Goal: Use online tool/utility: Utilize a website feature to perform a specific function

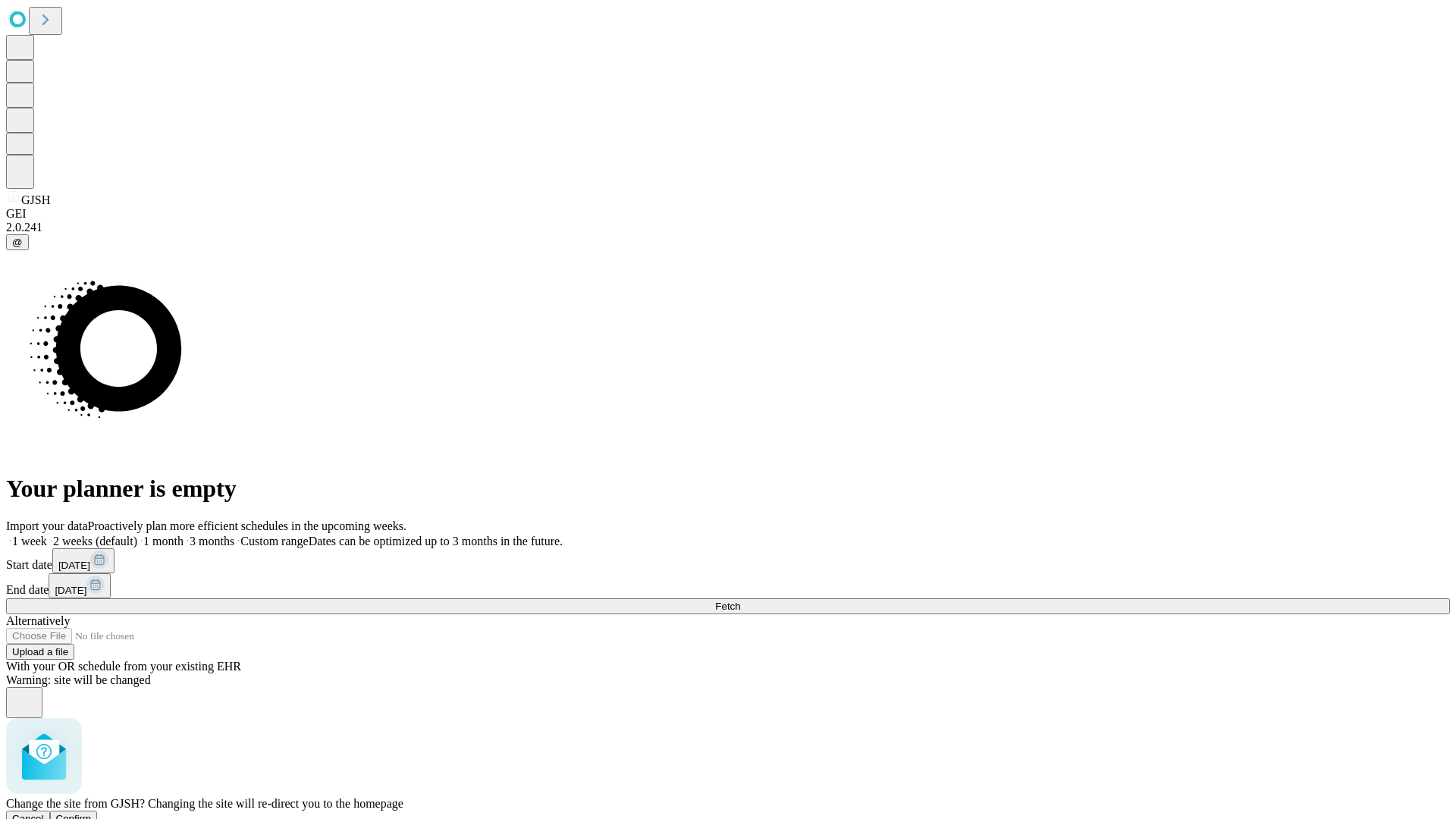
click at [92, 813] on span "Confirm" at bounding box center [74, 818] width 36 height 11
click at [137, 535] on label "2 weeks (default)" at bounding box center [92, 541] width 90 height 13
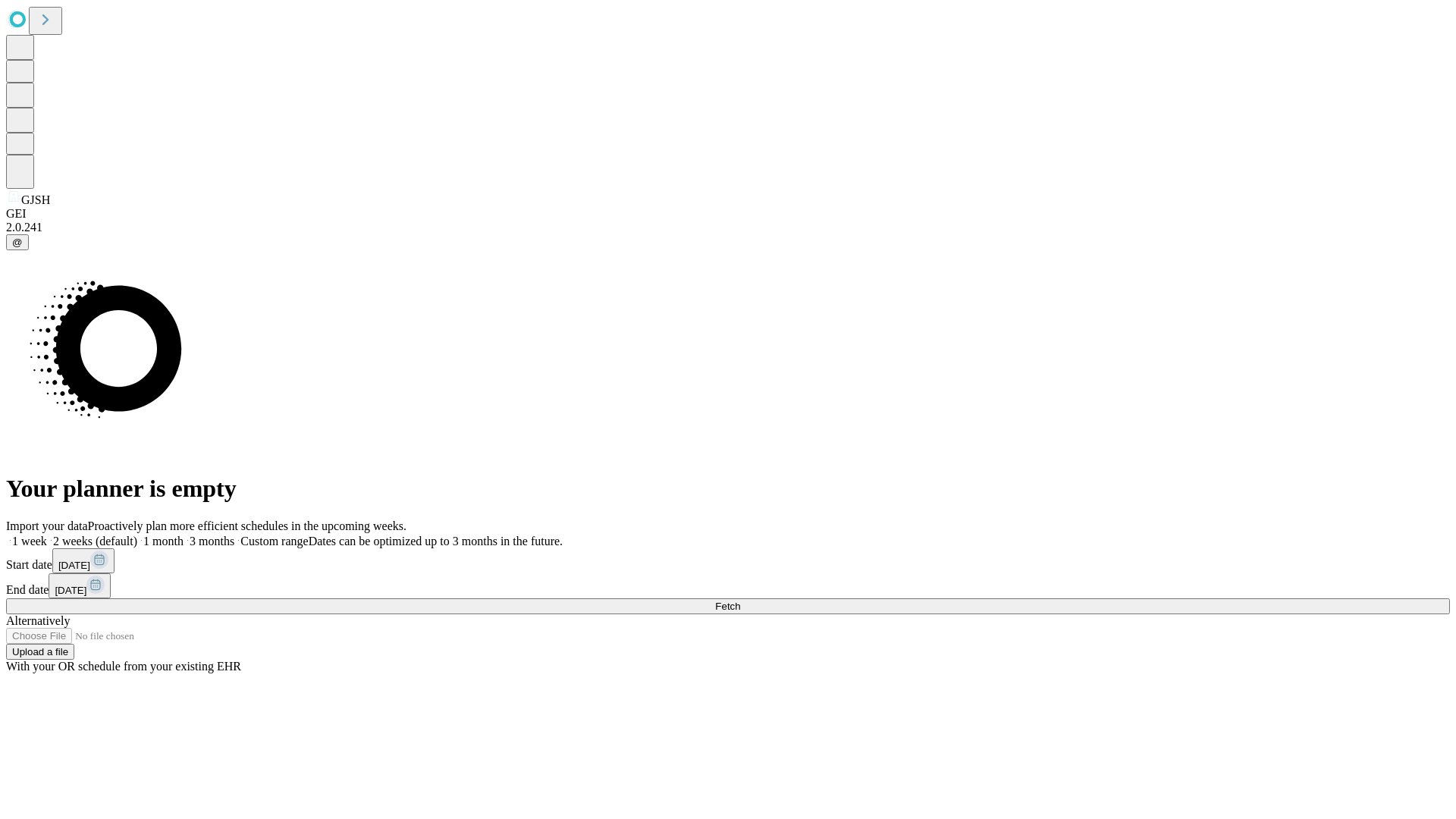
click at [740, 601] on span "Fetch" at bounding box center [727, 606] width 25 height 11
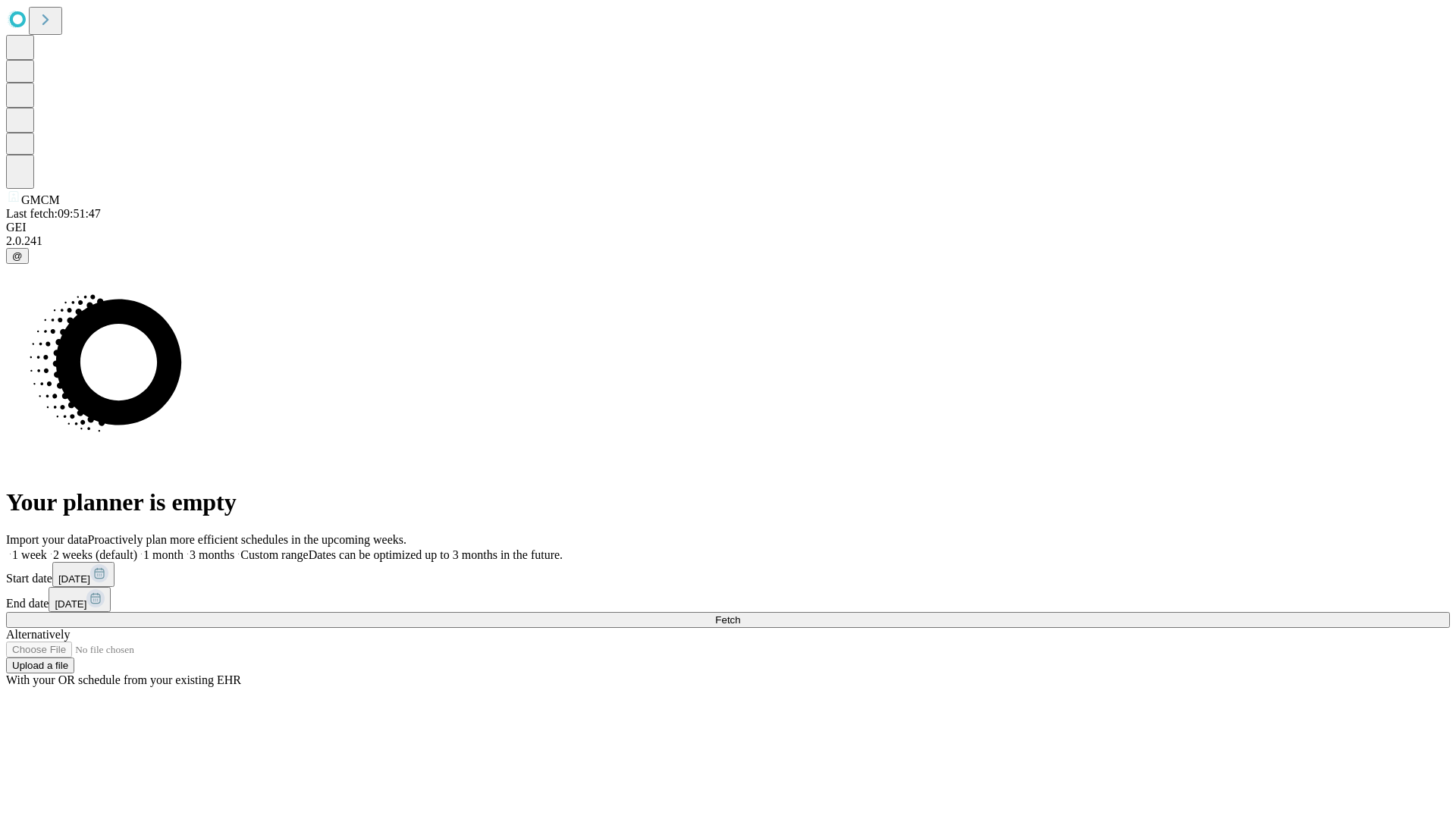
click at [137, 549] on label "2 weeks (default)" at bounding box center [92, 555] width 90 height 13
click at [740, 614] on span "Fetch" at bounding box center [727, 619] width 25 height 11
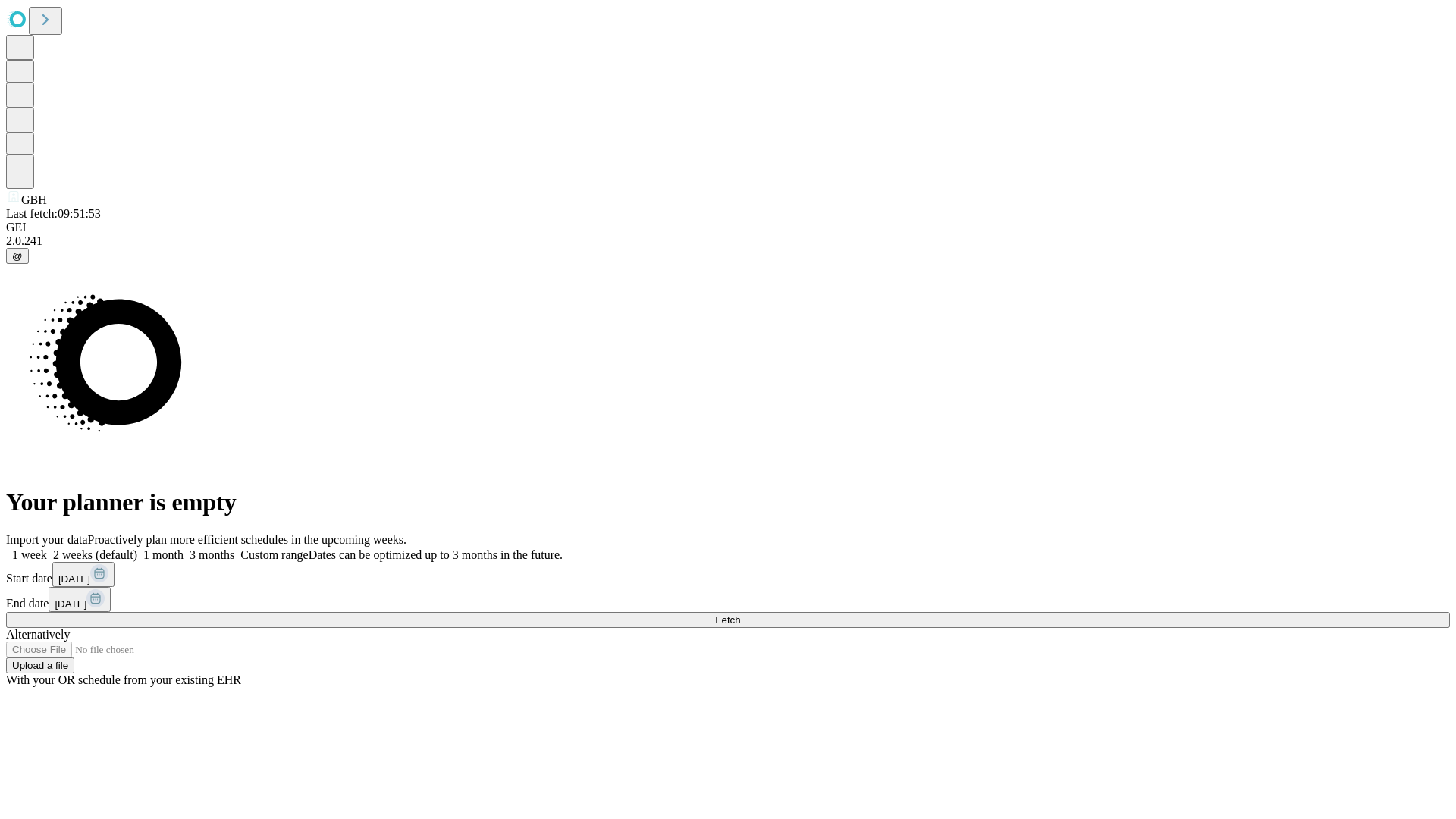
click at [137, 549] on label "2 weeks (default)" at bounding box center [92, 555] width 90 height 13
click at [740, 614] on span "Fetch" at bounding box center [727, 619] width 25 height 11
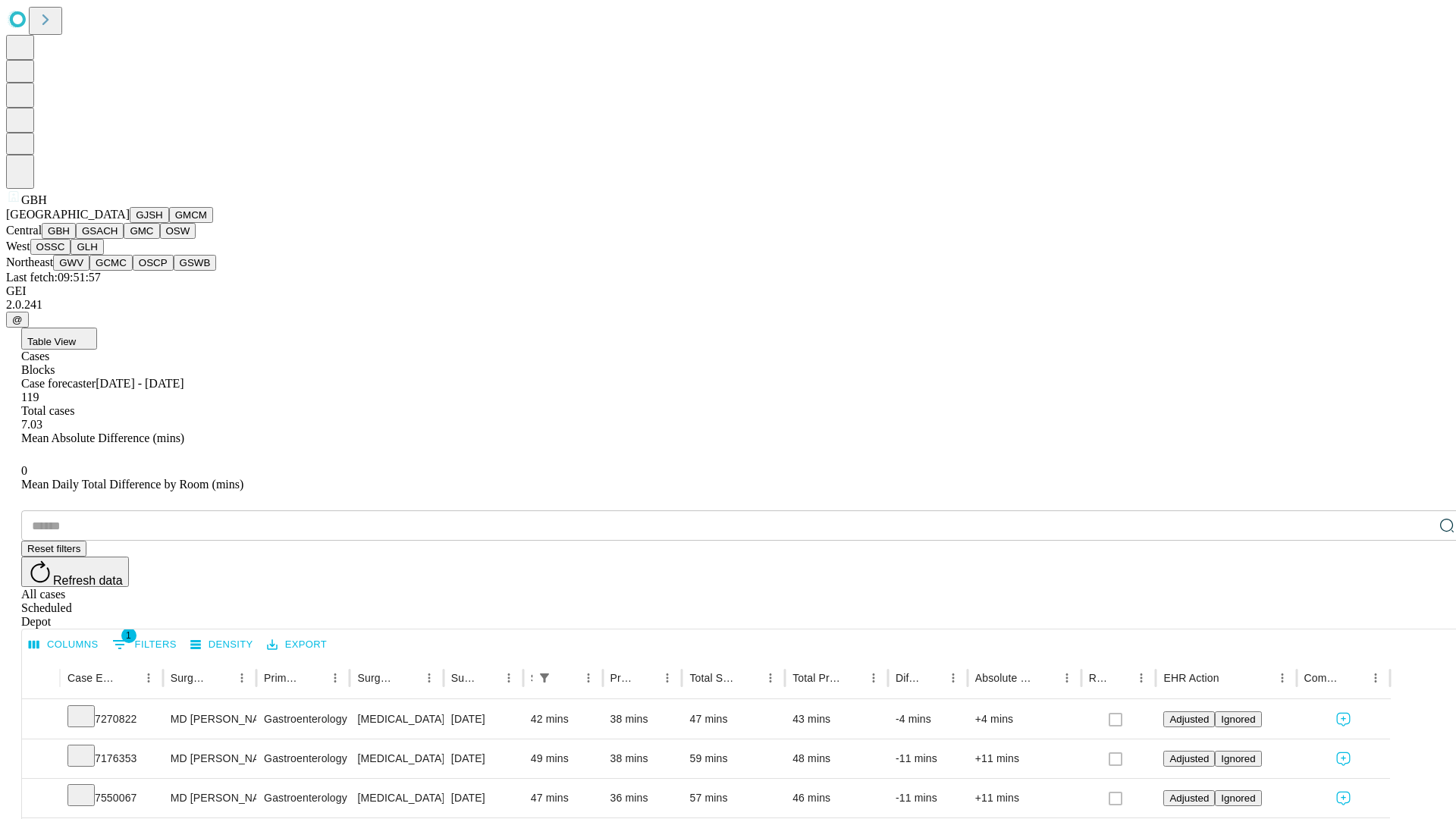
click at [117, 239] on button "GSACH" at bounding box center [99, 230] width 48 height 16
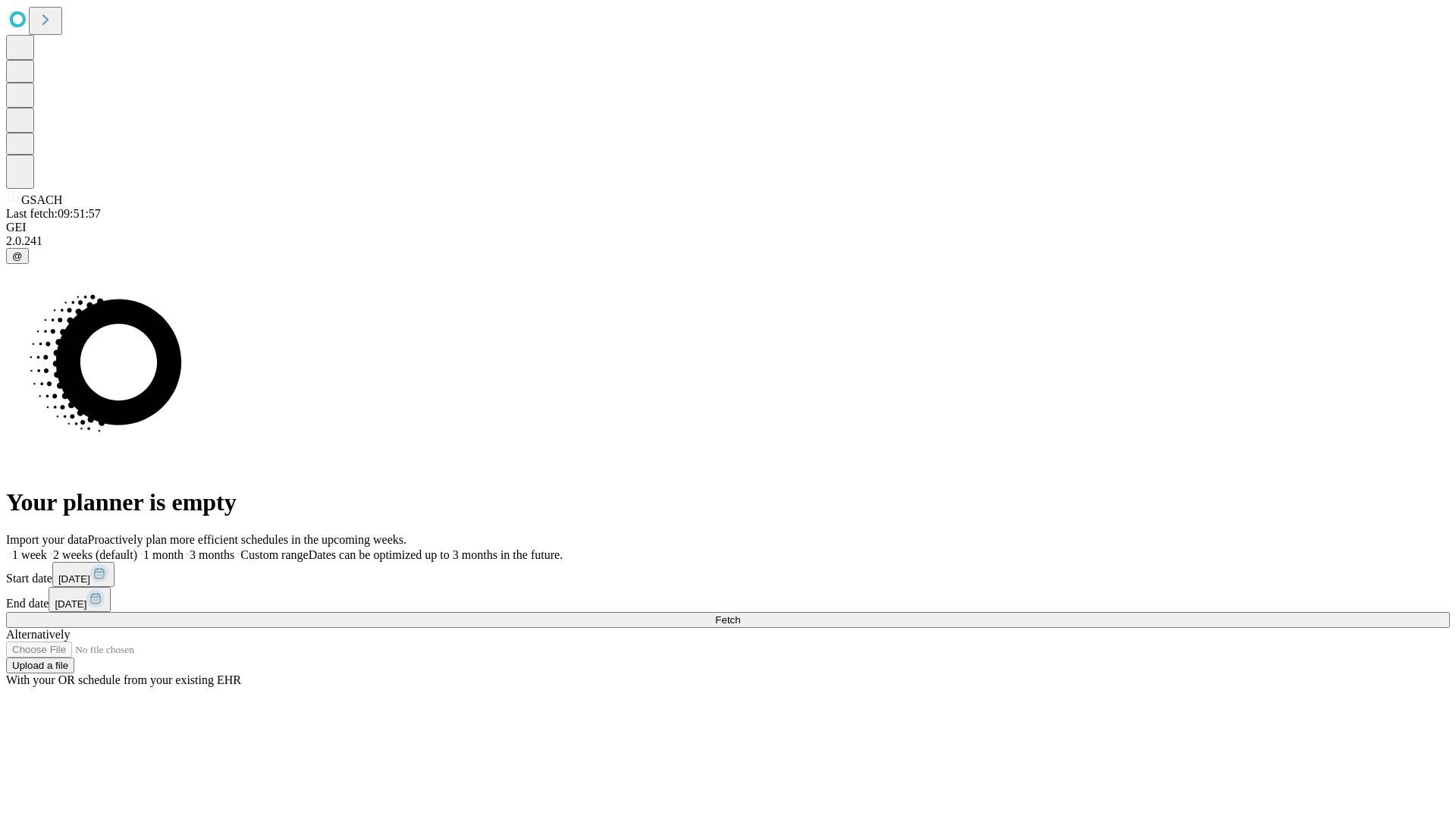
click at [137, 549] on label "2 weeks (default)" at bounding box center [92, 555] width 90 height 13
click at [740, 614] on span "Fetch" at bounding box center [727, 619] width 25 height 11
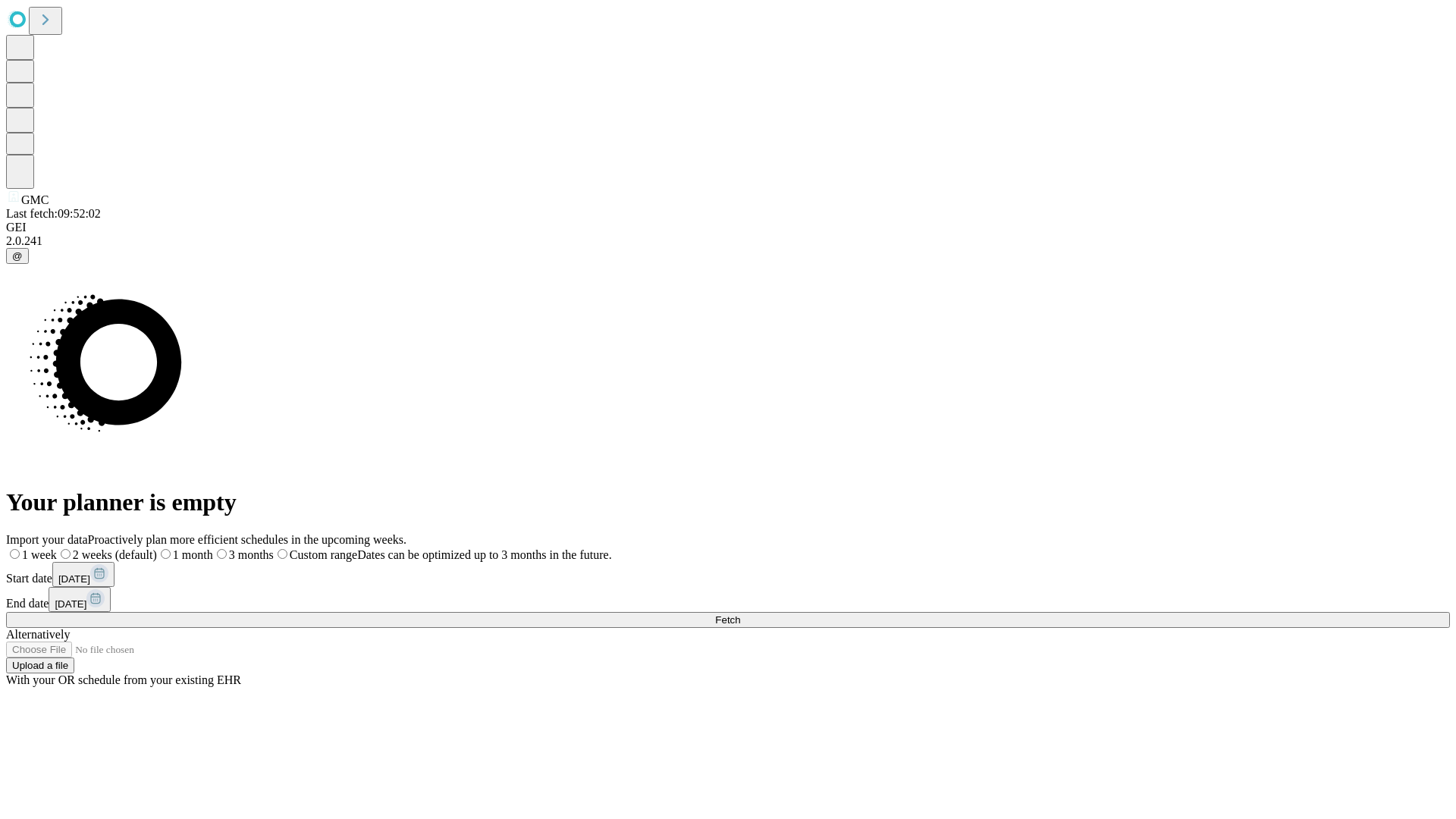
click at [157, 549] on label "2 weeks (default)" at bounding box center [106, 555] width 100 height 13
click at [740, 614] on span "Fetch" at bounding box center [727, 619] width 25 height 11
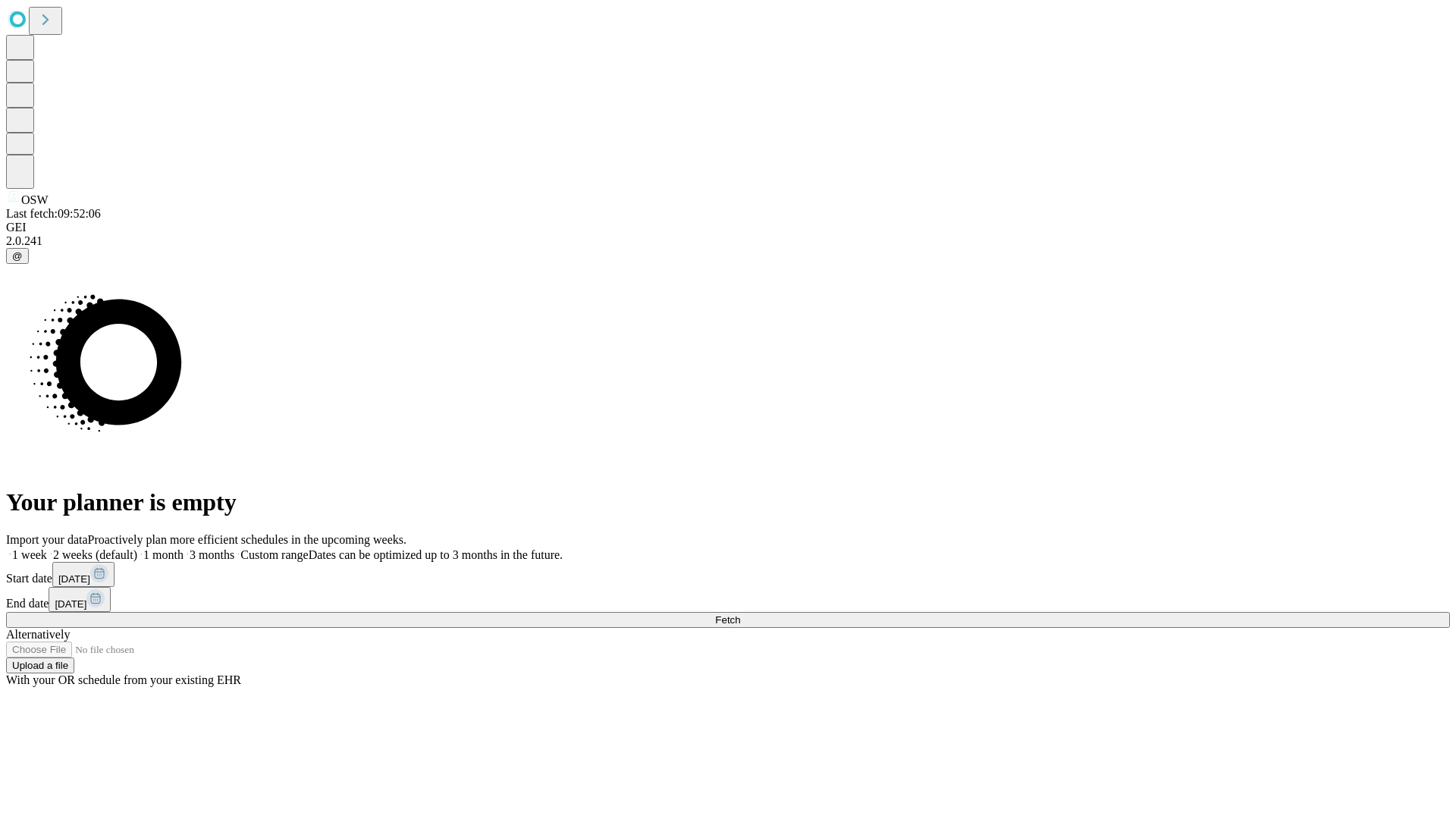
click at [137, 549] on label "2 weeks (default)" at bounding box center [92, 555] width 90 height 13
click at [740, 614] on span "Fetch" at bounding box center [727, 619] width 25 height 11
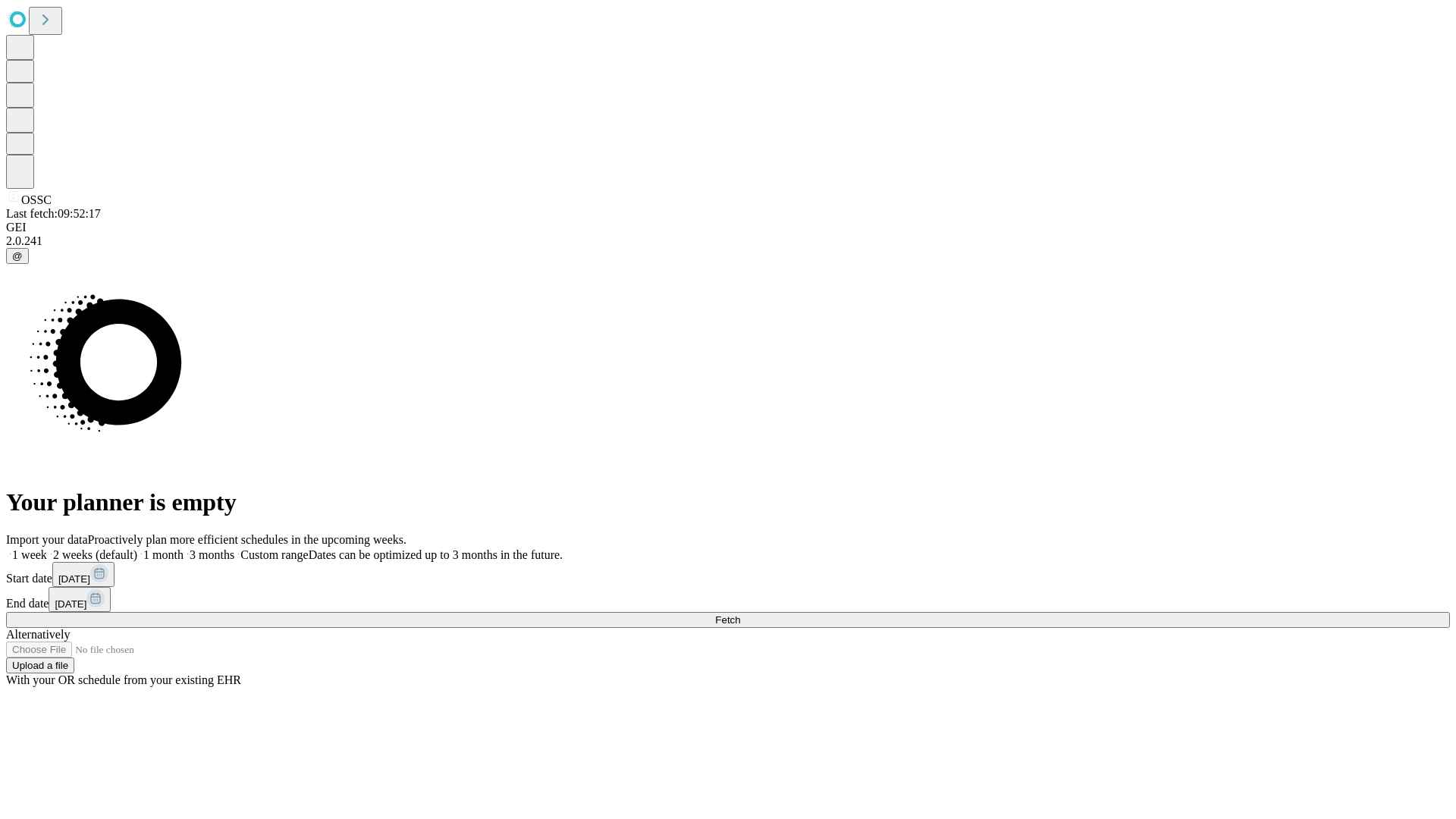
click at [137, 549] on label "2 weeks (default)" at bounding box center [92, 555] width 90 height 13
click at [740, 614] on span "Fetch" at bounding box center [727, 619] width 25 height 11
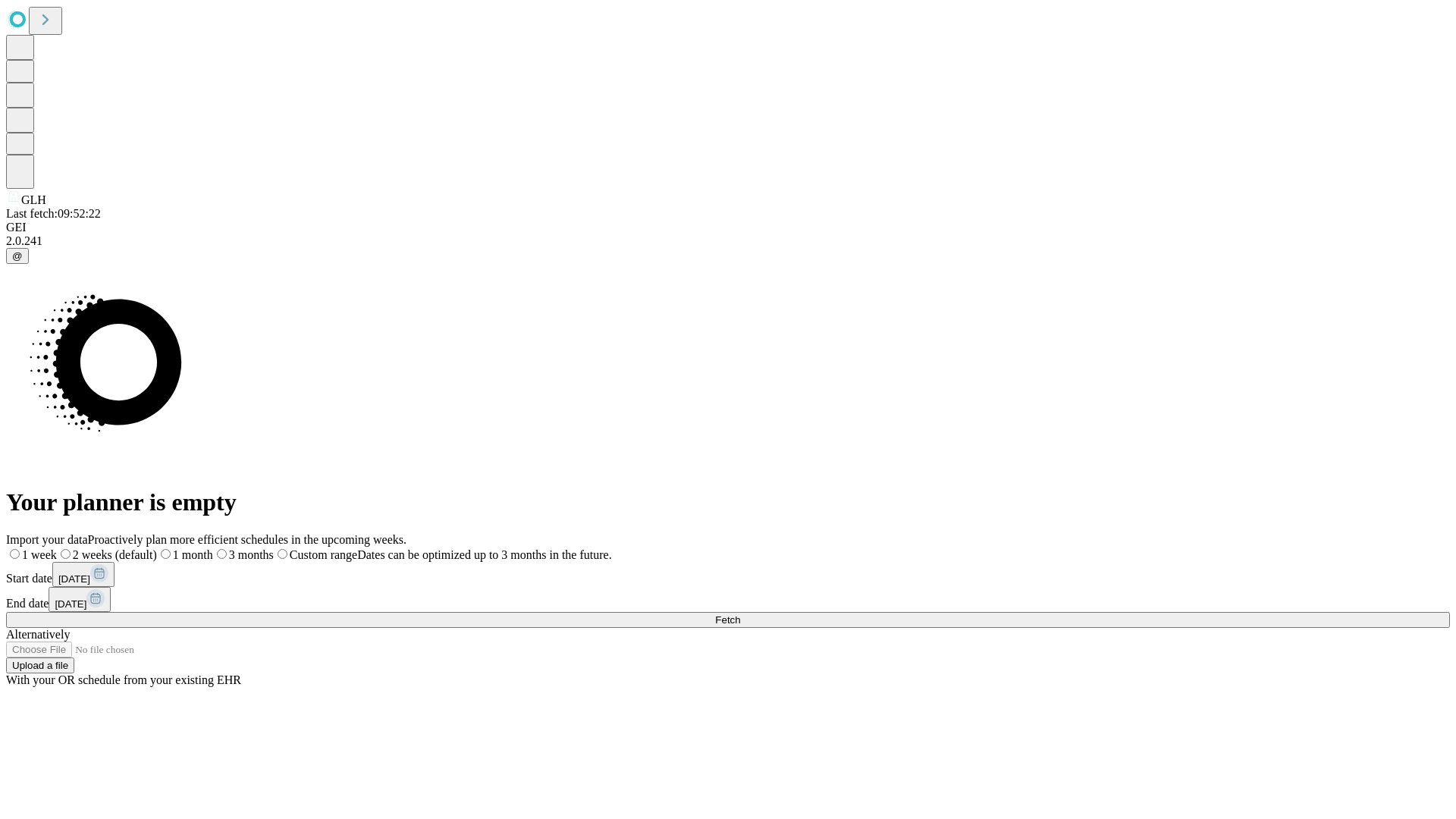
click at [740, 614] on span "Fetch" at bounding box center [727, 619] width 25 height 11
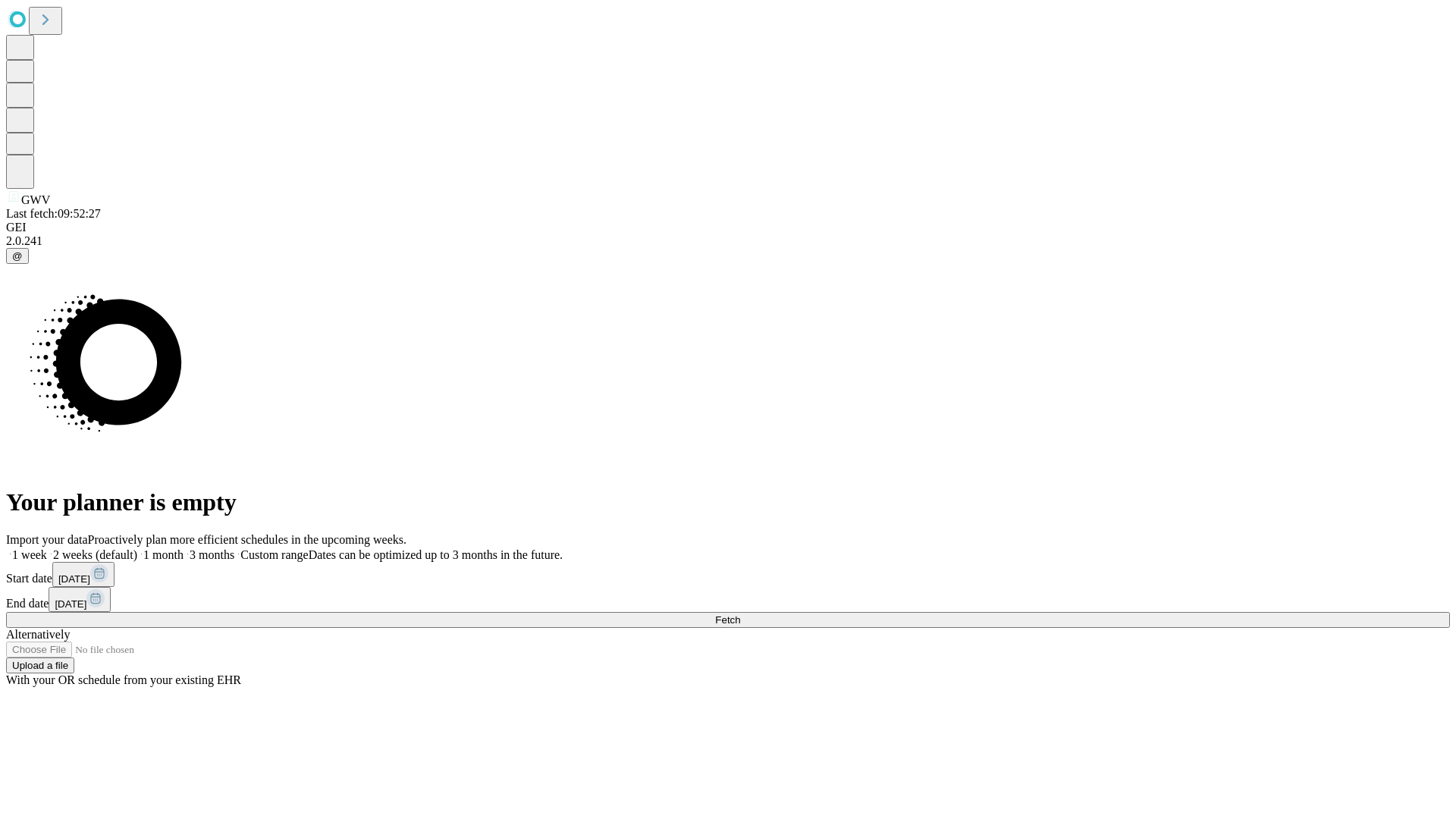
click at [137, 549] on label "2 weeks (default)" at bounding box center [92, 555] width 90 height 13
click at [740, 614] on span "Fetch" at bounding box center [727, 619] width 25 height 11
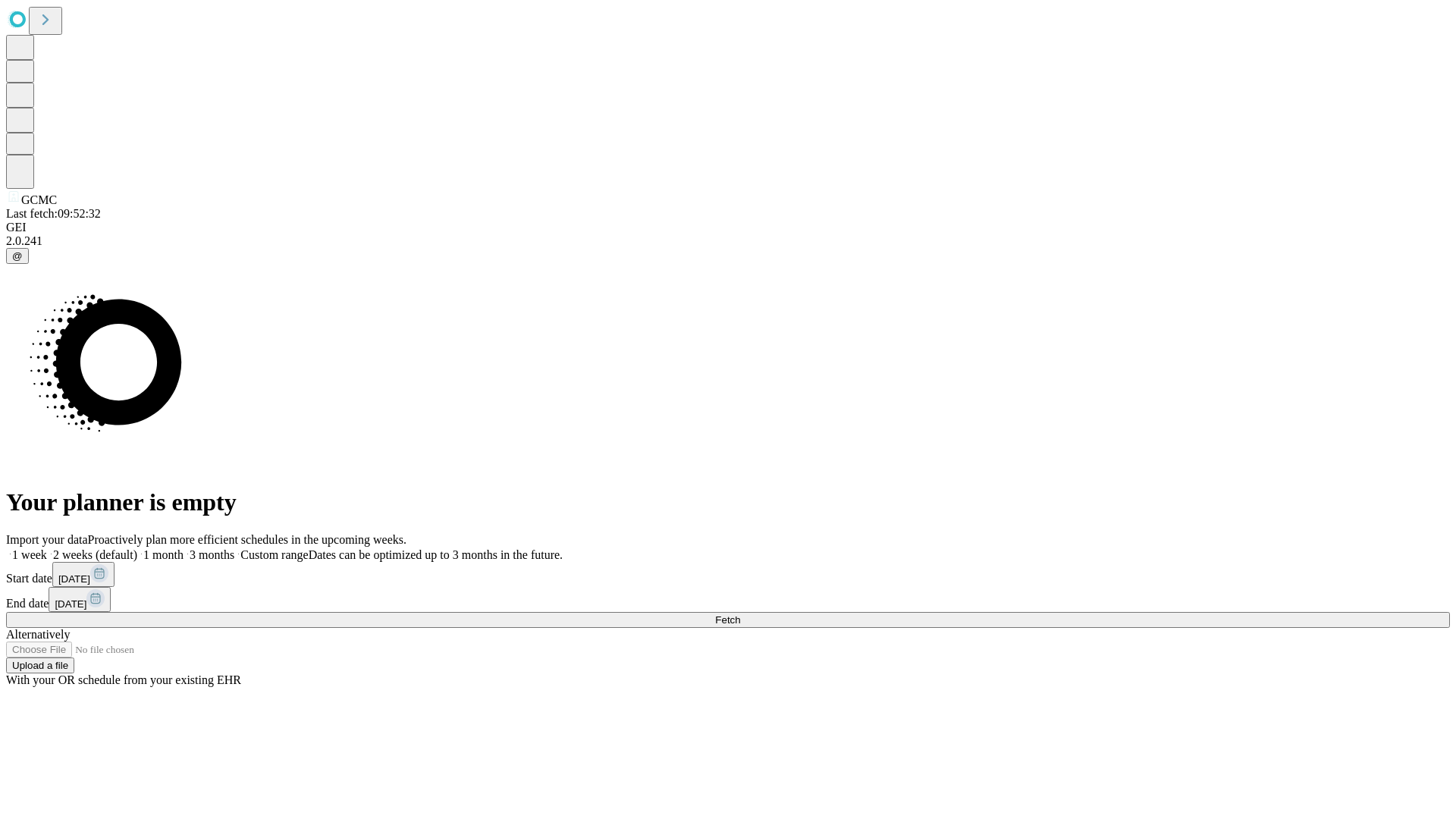
click at [137, 549] on label "2 weeks (default)" at bounding box center [92, 555] width 90 height 13
click at [740, 614] on span "Fetch" at bounding box center [727, 619] width 25 height 11
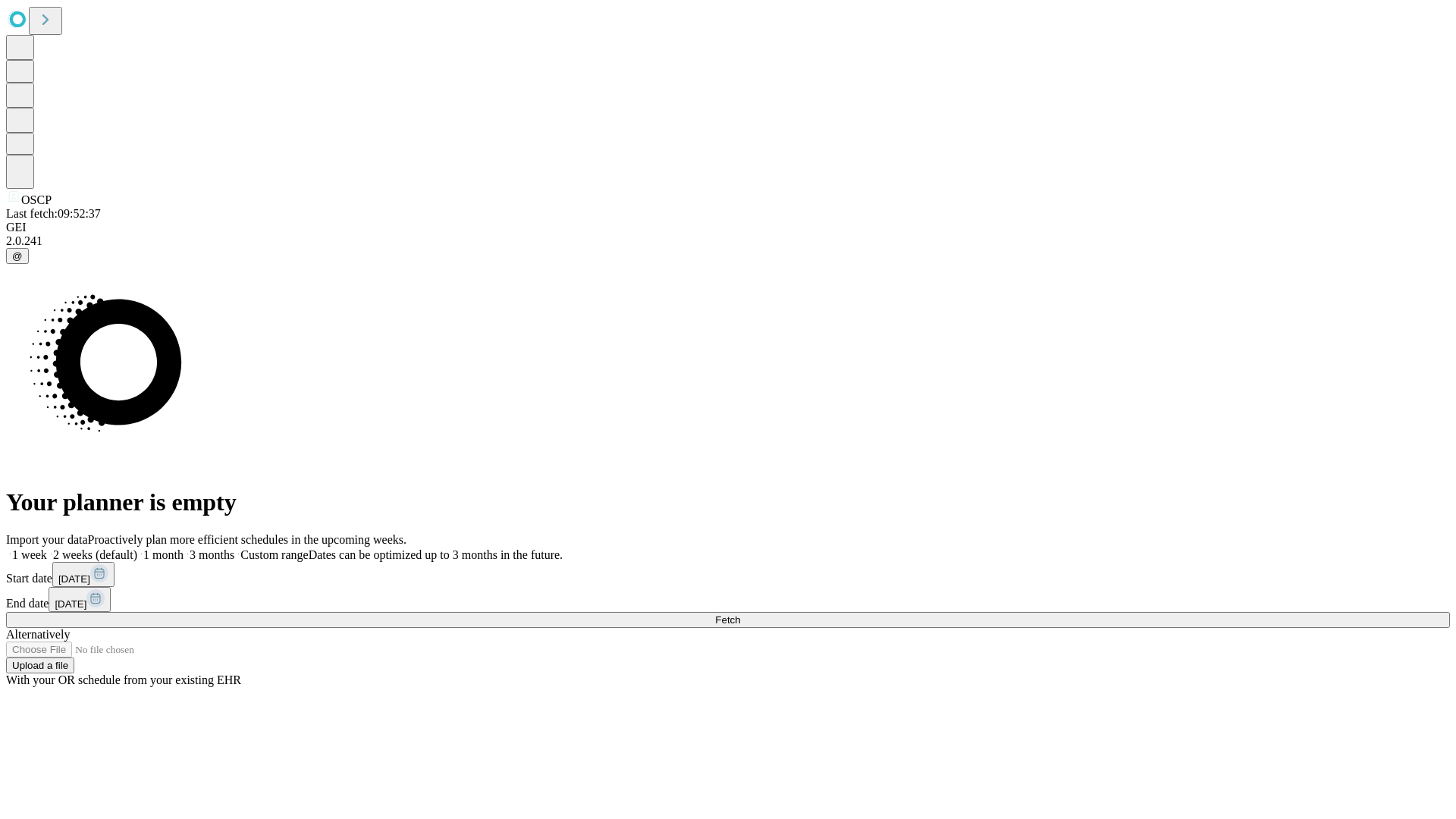
click at [137, 549] on label "2 weeks (default)" at bounding box center [92, 555] width 90 height 13
click at [740, 614] on span "Fetch" at bounding box center [727, 619] width 25 height 11
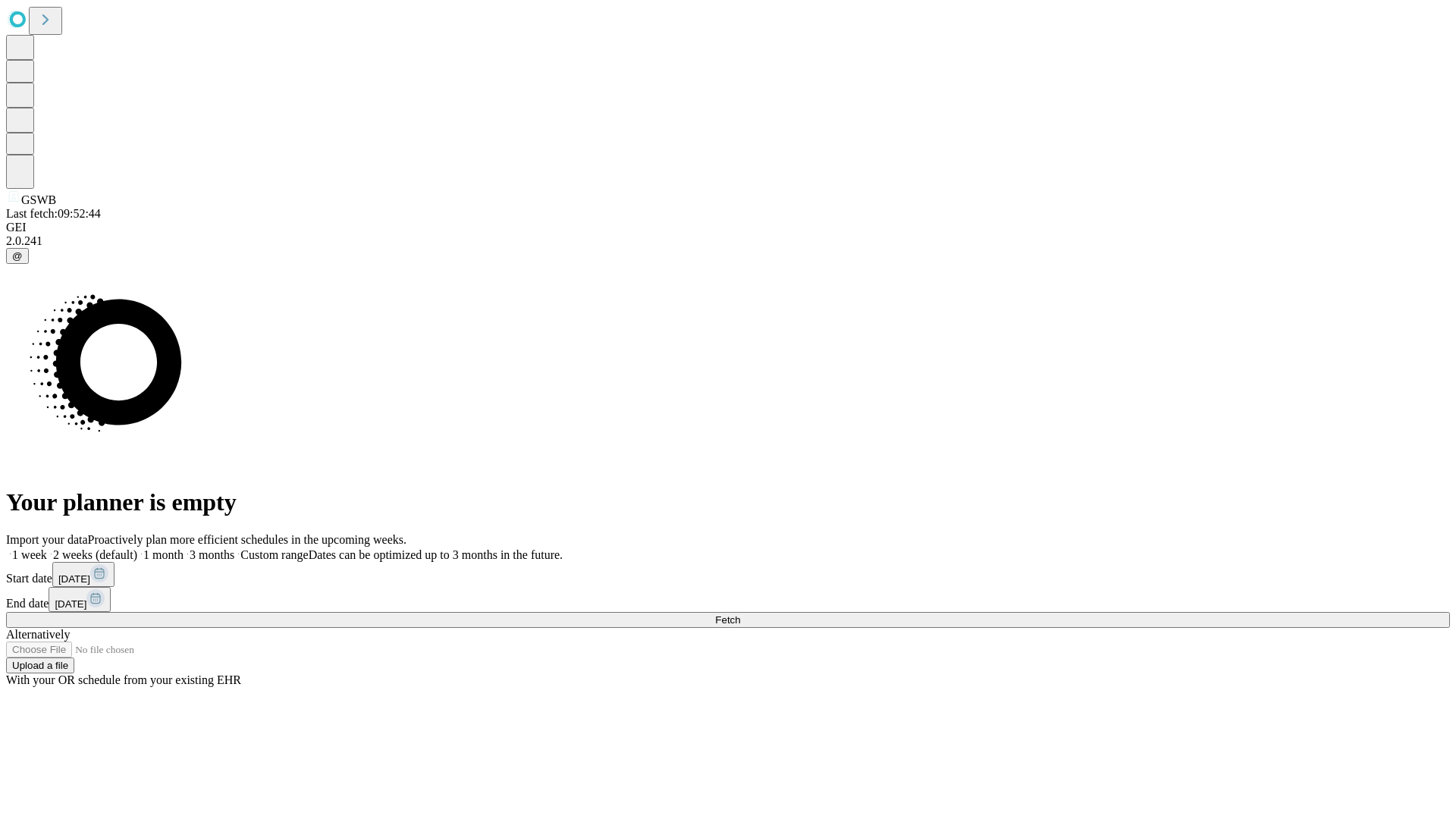
click at [137, 549] on label "2 weeks (default)" at bounding box center [92, 555] width 90 height 13
click at [740, 614] on span "Fetch" at bounding box center [727, 619] width 25 height 11
